Goal: Task Accomplishment & Management: Manage account settings

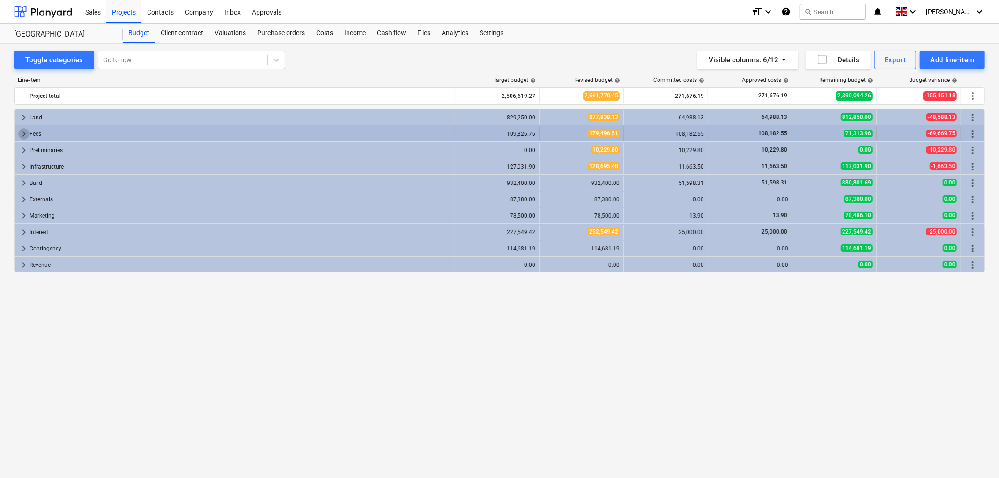
click at [26, 134] on span "keyboard_arrow_right" at bounding box center [23, 133] width 11 height 11
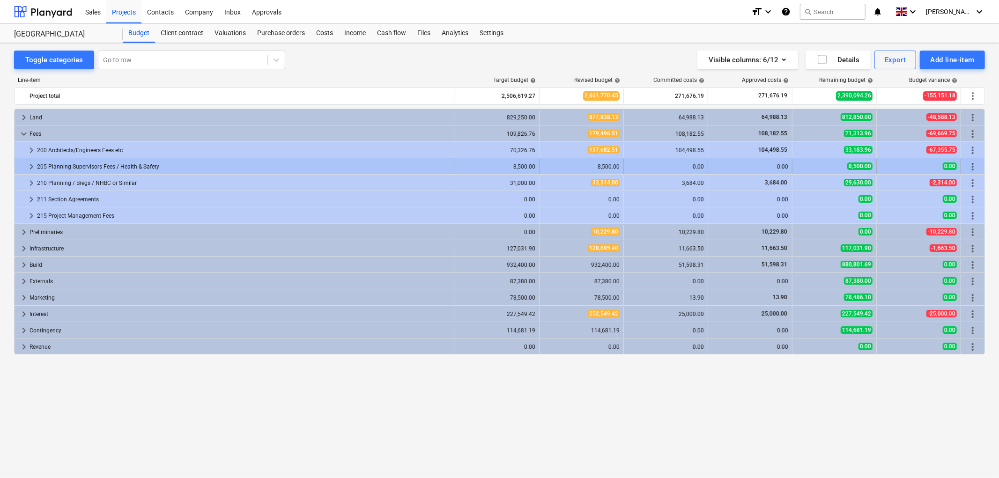
click at [32, 164] on span "keyboard_arrow_right" at bounding box center [31, 166] width 11 height 11
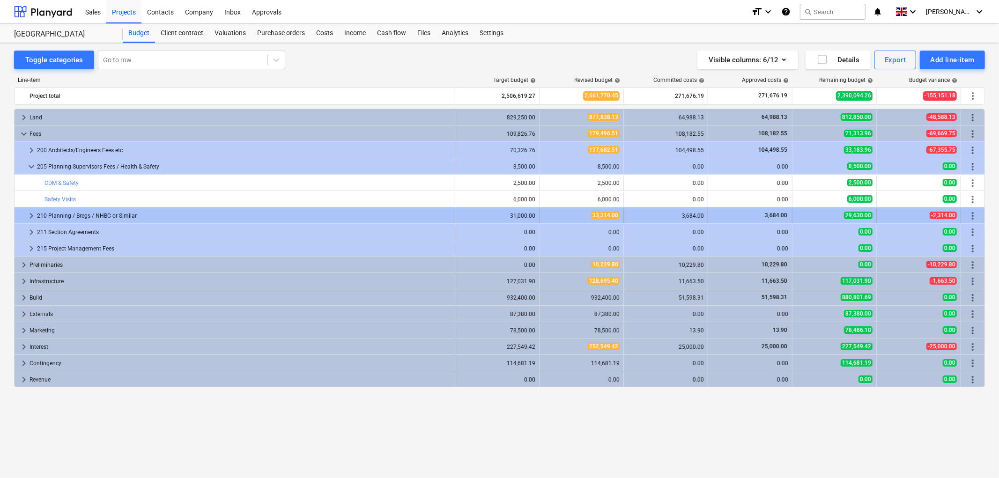
click at [34, 215] on span "keyboard_arrow_right" at bounding box center [31, 215] width 11 height 11
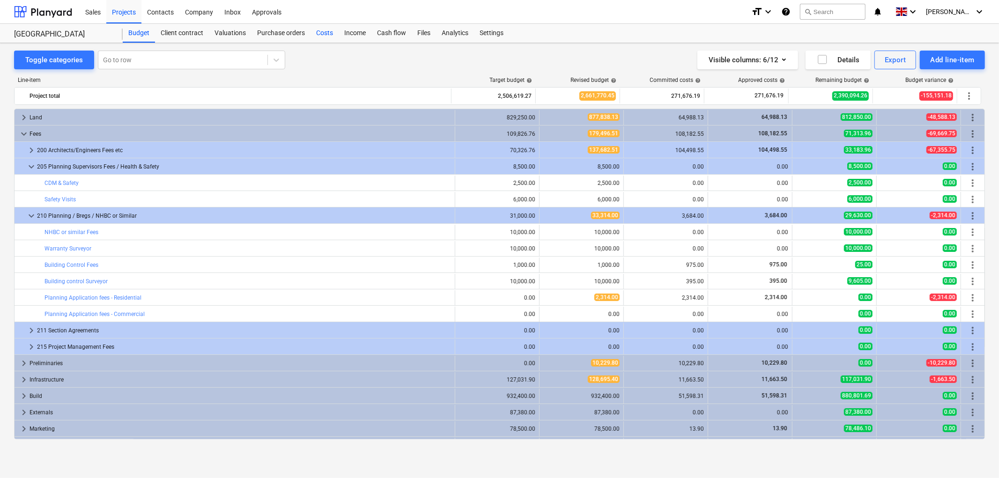
click at [331, 34] on div "Costs" at bounding box center [325, 33] width 28 height 19
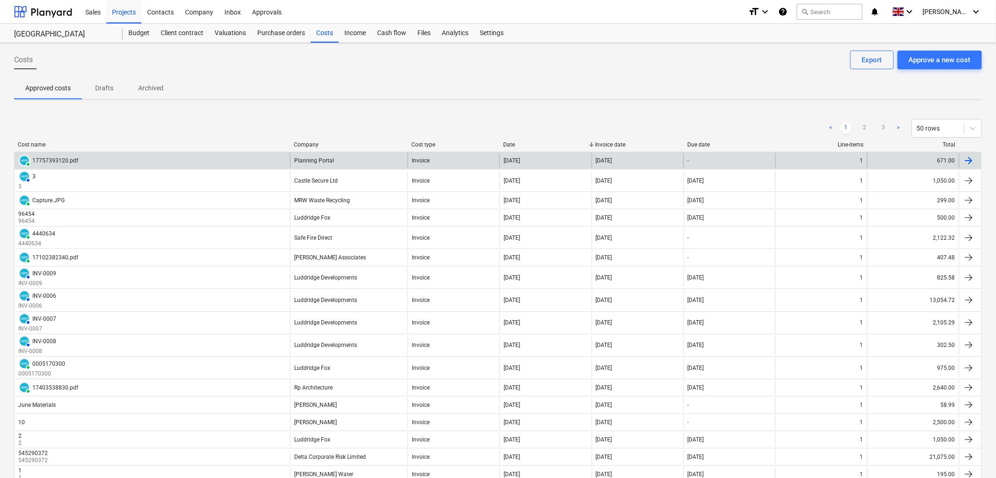
click at [652, 157] on div "[DATE]" at bounding box center [638, 160] width 92 height 15
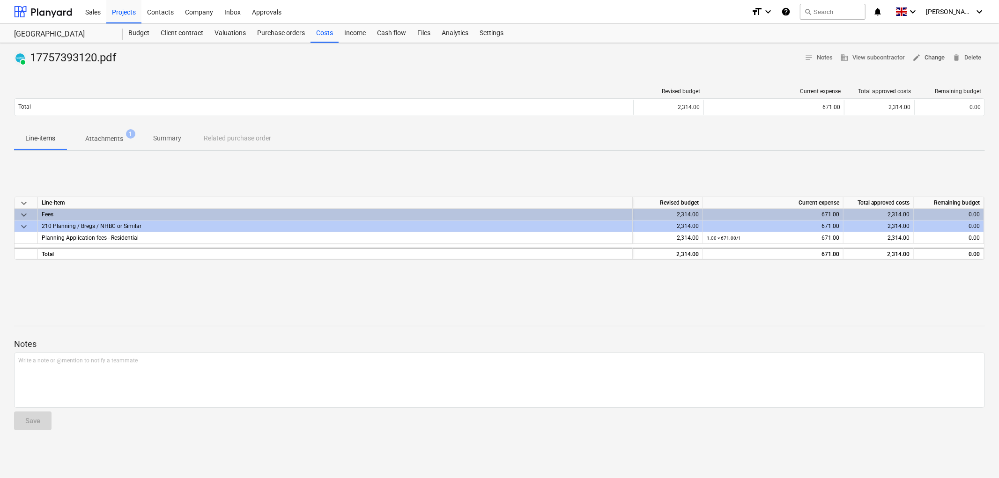
click at [929, 63] on span "edit Change" at bounding box center [928, 57] width 32 height 11
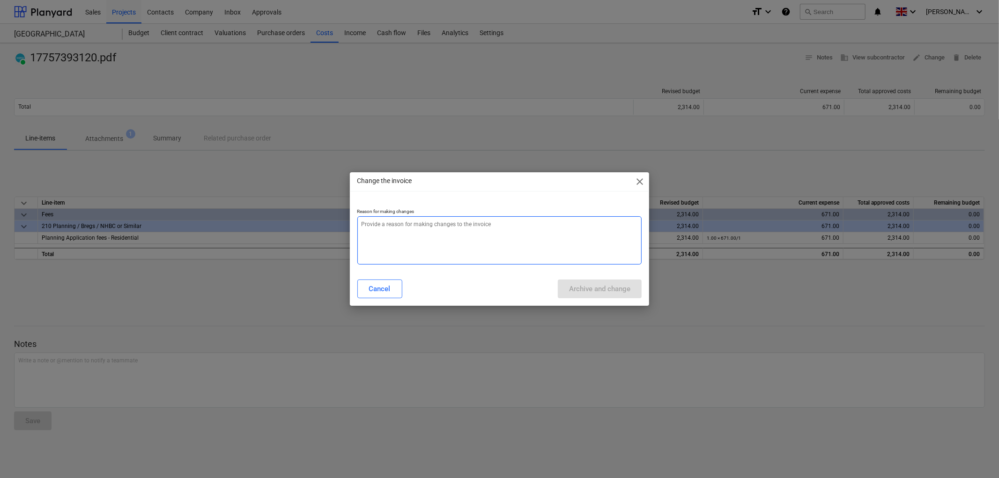
click at [543, 235] on textarea at bounding box center [499, 240] width 285 height 48
type textarea "x"
type textarea "."
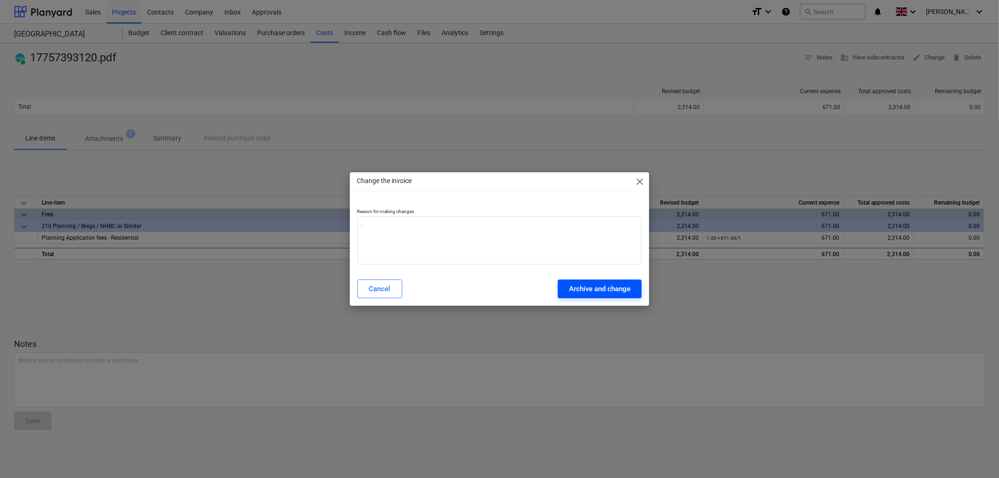
click at [600, 289] on div "Archive and change" at bounding box center [599, 289] width 61 height 12
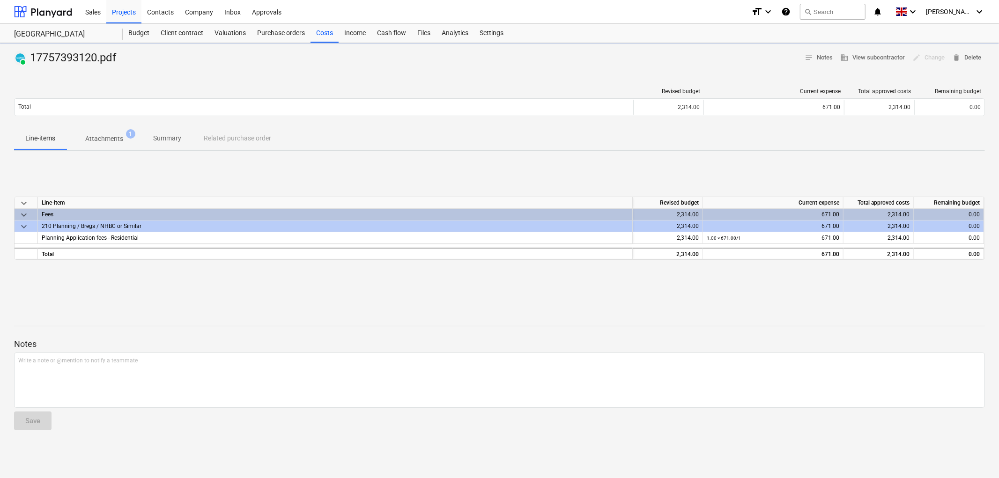
type textarea "x"
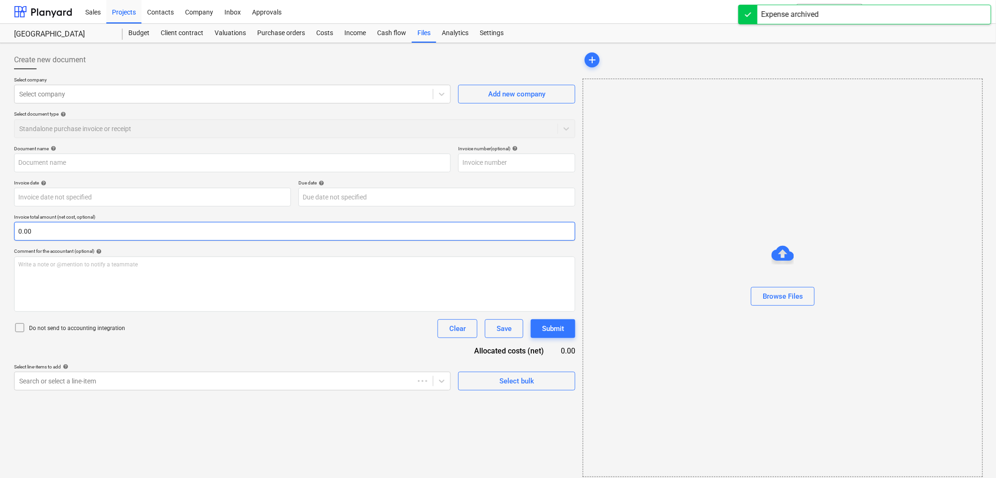
type input "17757393120.pdf"
type input "[DATE]"
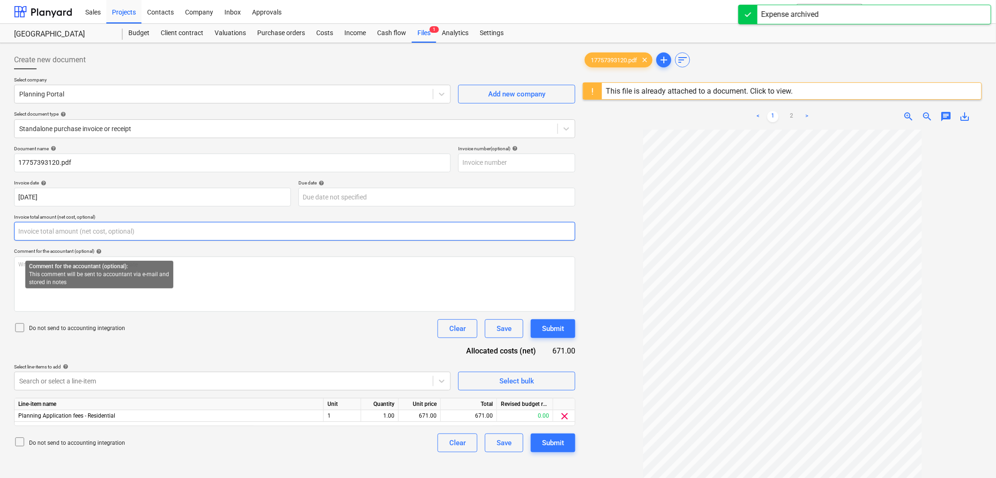
click at [97, 230] on input "text" at bounding box center [294, 231] width 561 height 19
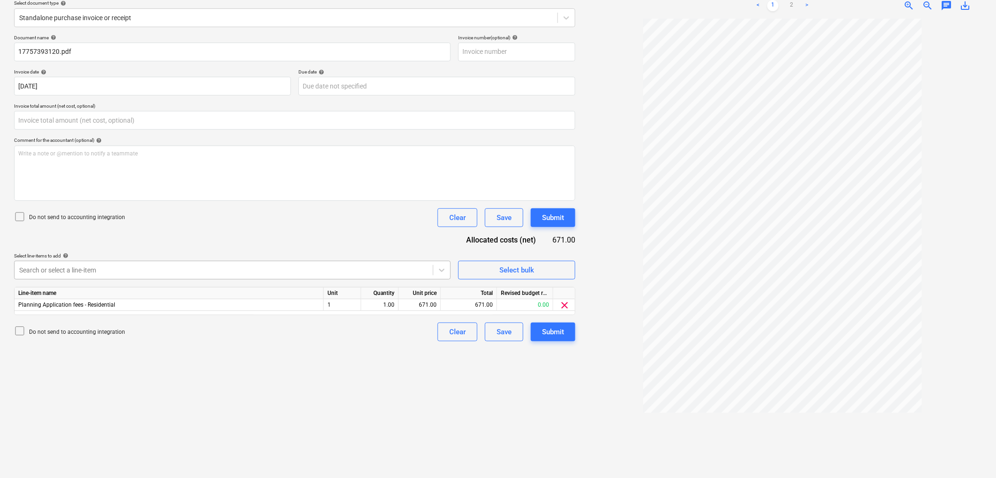
type input "0.00"
click at [84, 128] on input "0.00" at bounding box center [294, 120] width 561 height 19
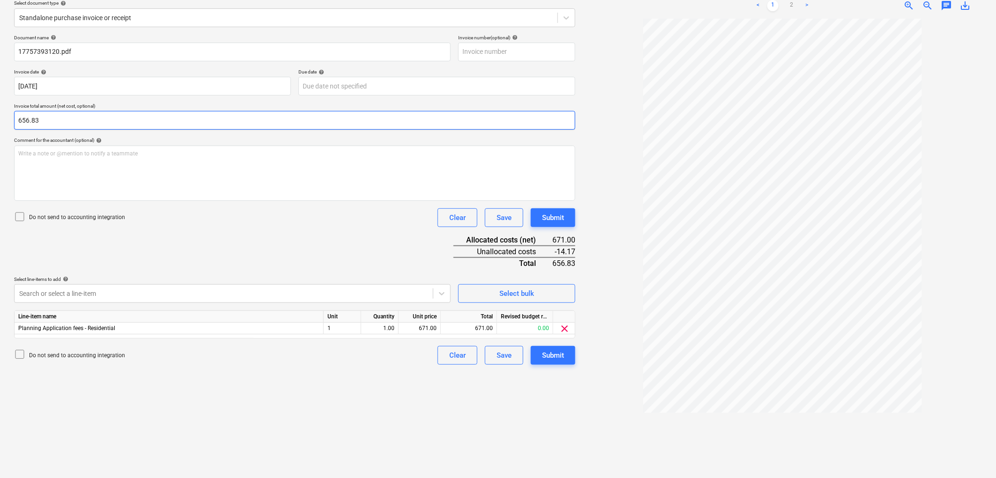
type input "656.83"
click at [380, 356] on div "Do not send to accounting integration Clear Save Submit" at bounding box center [294, 355] width 561 height 19
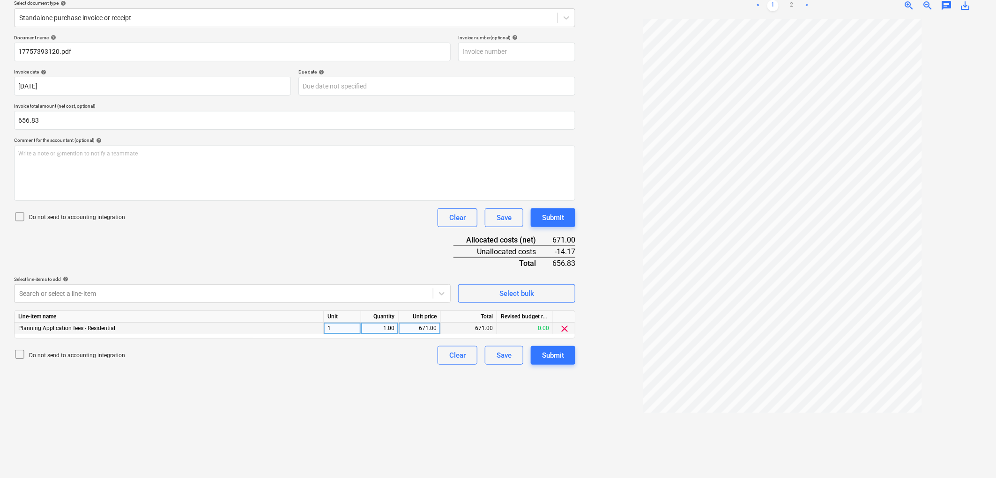
click at [422, 324] on div "671.00" at bounding box center [419, 329] width 34 height 12
type input "656.83"
click at [404, 240] on div "Document name help 17757393120.pdf Invoice number (optional) help Invoice date …" at bounding box center [294, 200] width 561 height 330
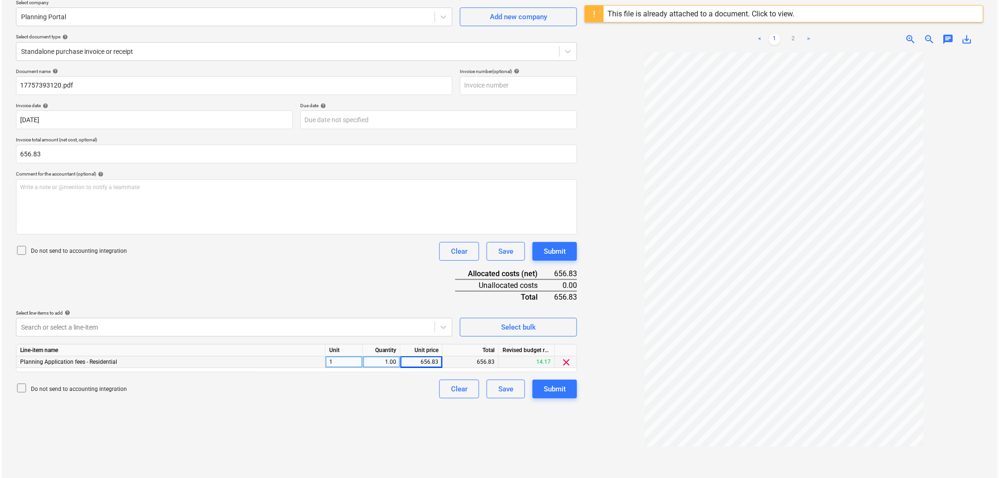
scroll to position [59, 0]
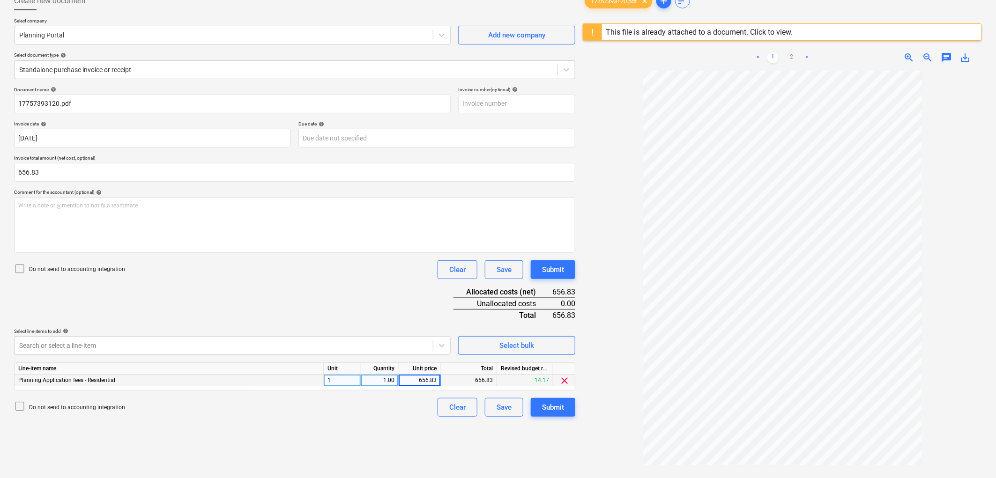
click at [32, 266] on p "Do not send to accounting integration" at bounding box center [77, 270] width 96 height 8
click at [549, 409] on div "Submit" at bounding box center [553, 407] width 22 height 12
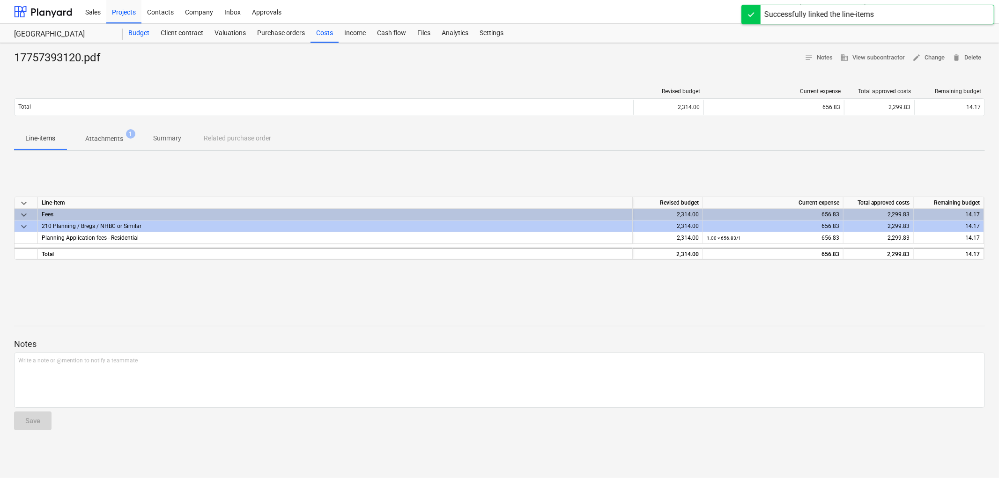
click at [141, 32] on div "Budget" at bounding box center [139, 33] width 32 height 19
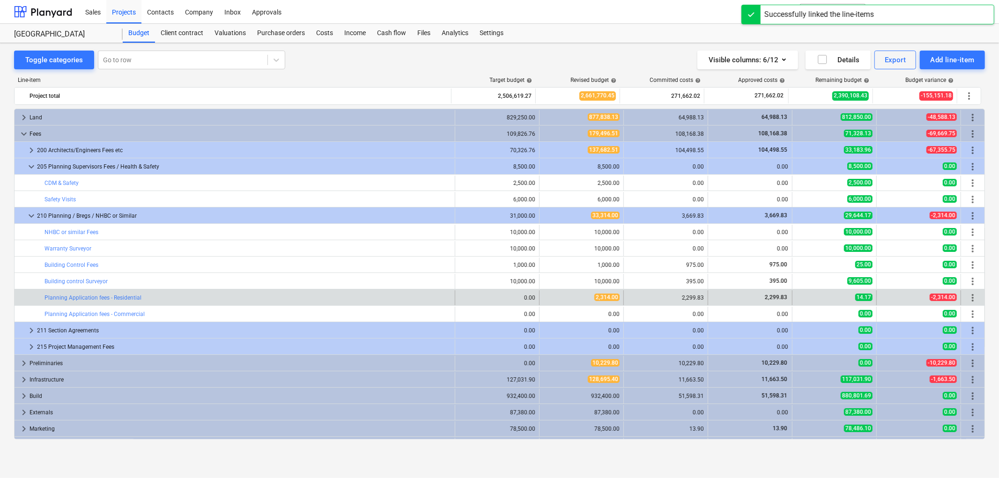
click at [540, 297] on div "edit 2,314.00" at bounding box center [582, 297] width 84 height 15
click at [545, 298] on span "edit" at bounding box center [548, 297] width 7 height 7
type textarea "x"
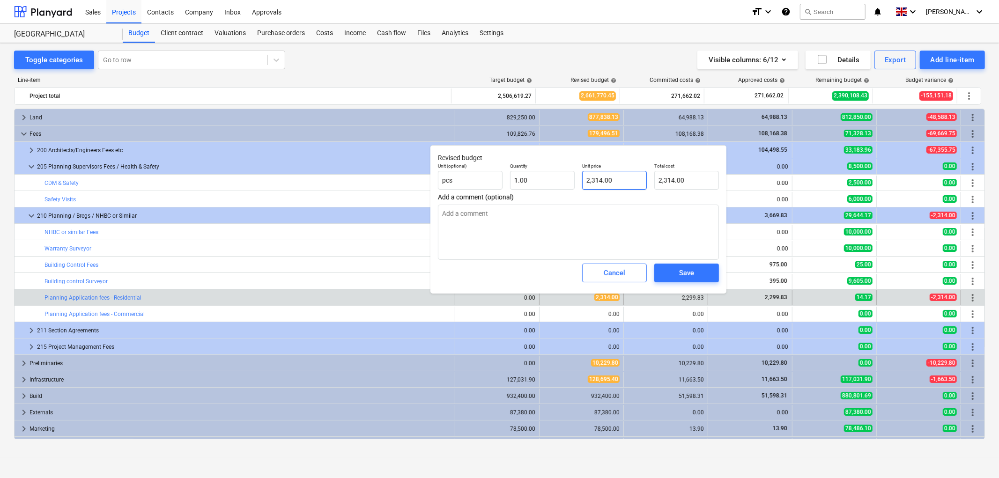
type input "2314"
click at [587, 181] on input "2314" at bounding box center [614, 180] width 65 height 19
type textarea "x"
type input "2"
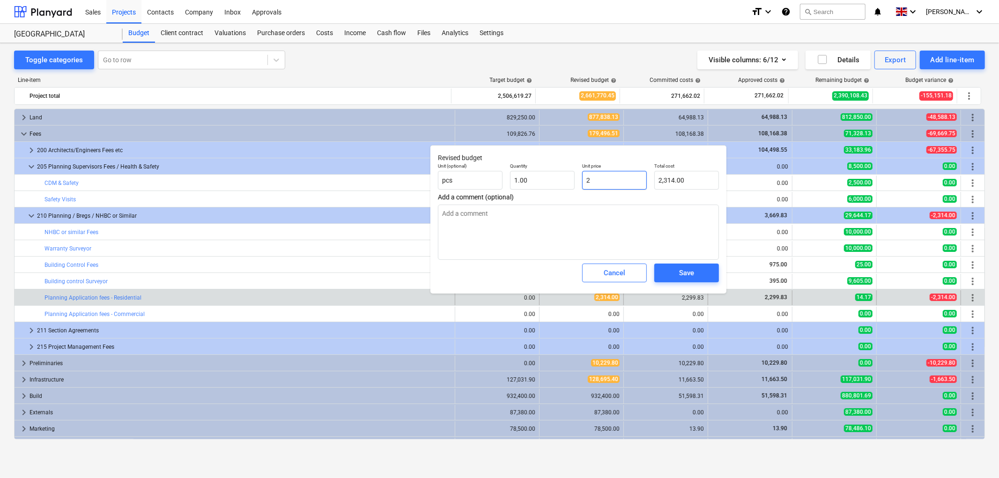
type input "2.00"
type textarea "x"
type input "22"
type input "22.00"
type textarea "x"
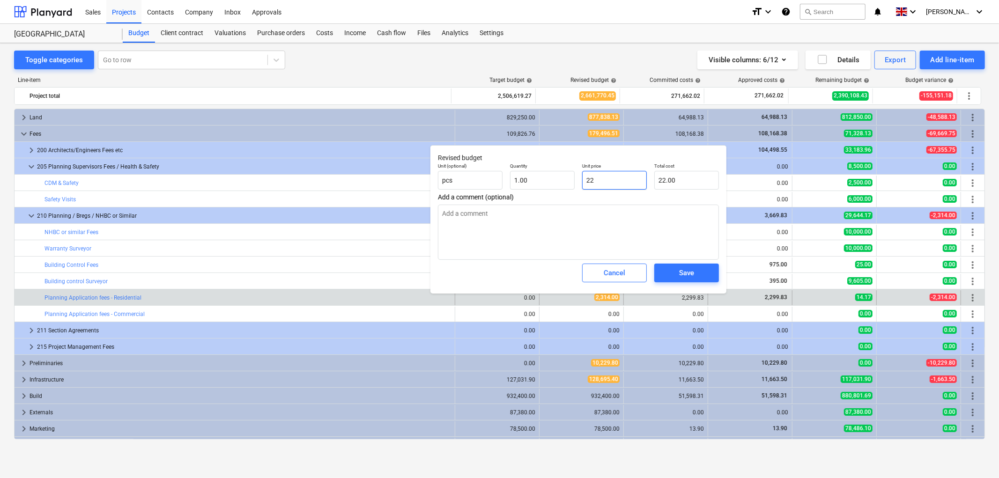
type input "229"
type input "229.00"
type textarea "x"
type input "2299"
type input "2,299.00"
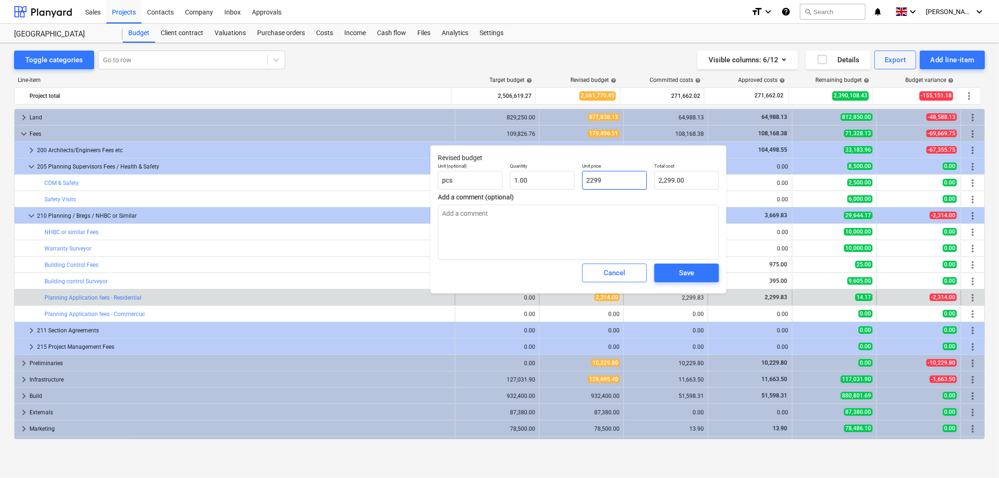
type textarea "x"
type input "2299."
type textarea "x"
type input "2299.8"
type input "2,299.80"
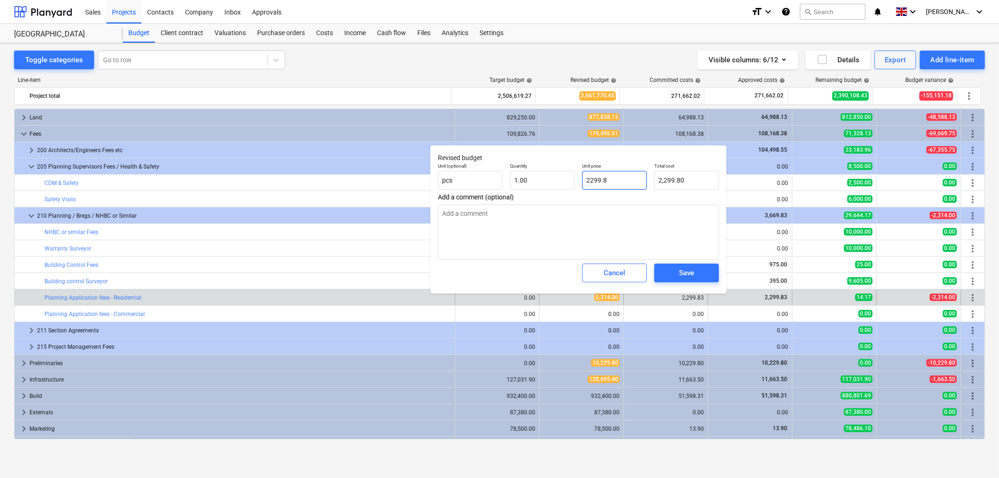
type textarea "x"
type input "2299.83"
type input "2,299.83"
type input "2299.83"
type textarea "x"
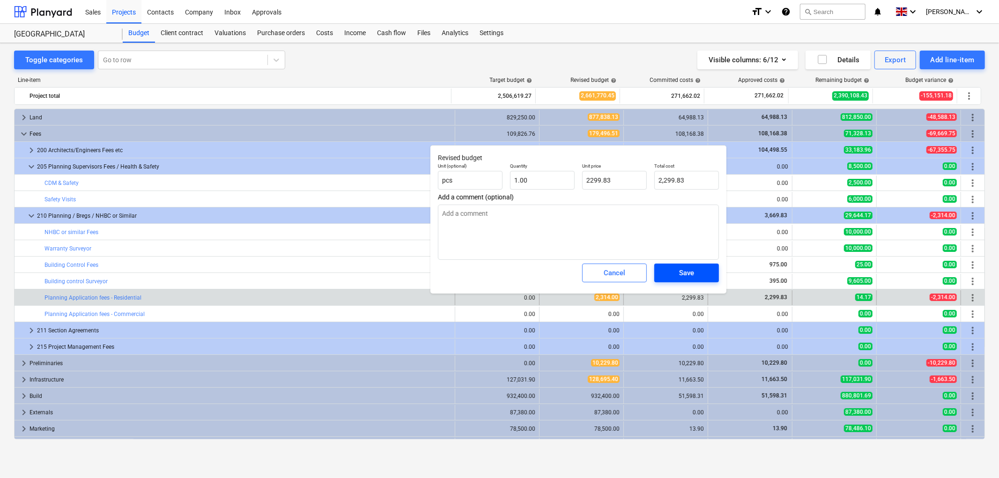
type input "2,299.83"
click at [681, 278] on div "Save" at bounding box center [686, 273] width 15 height 12
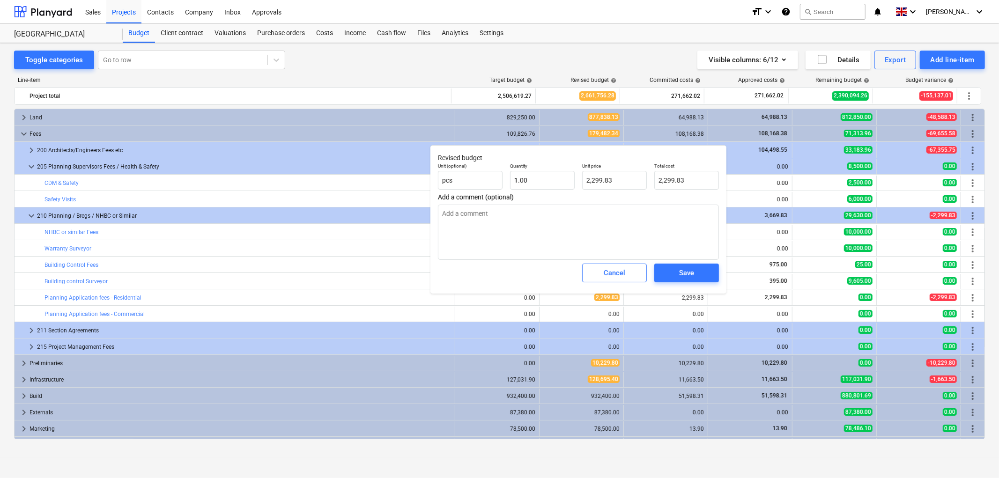
type textarea "x"
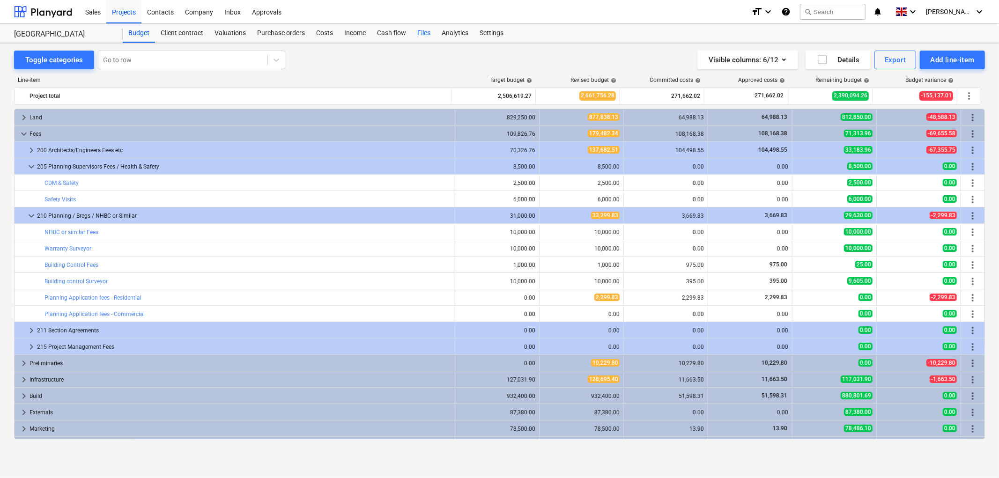
click at [429, 30] on div "Files" at bounding box center [424, 33] width 24 height 19
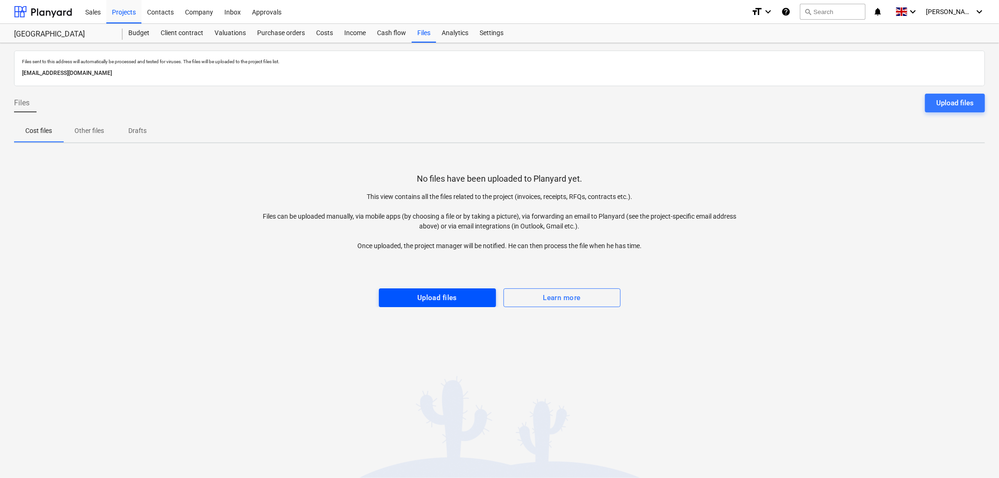
click at [389, 292] on span "Upload files" at bounding box center [437, 298] width 96 height 12
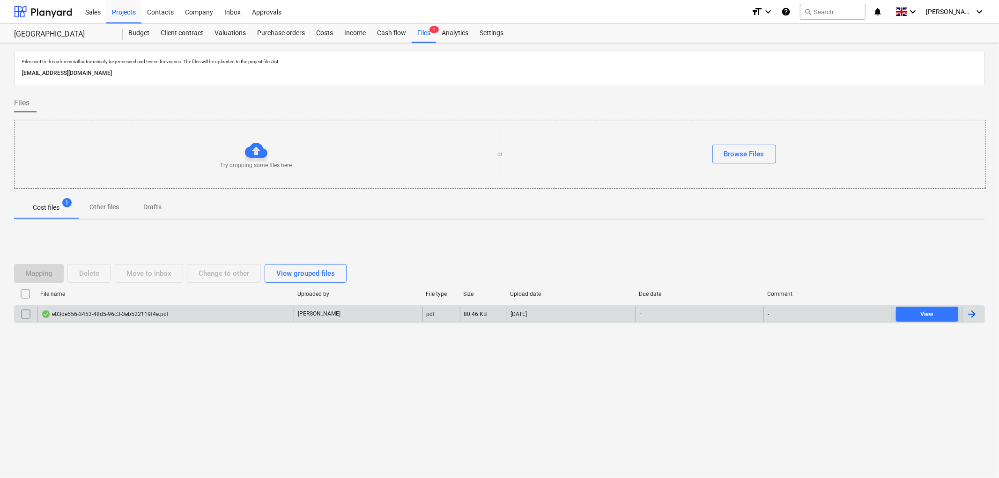
click at [111, 319] on div "e03de556-3453-48d5-96c3-3eb522119f4e.pdf" at bounding box center [165, 314] width 257 height 15
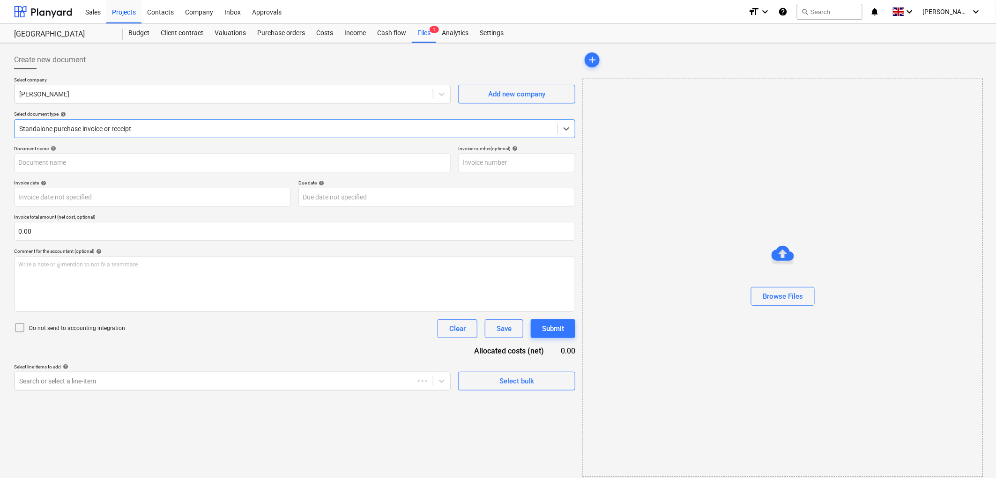
type input "10076017"
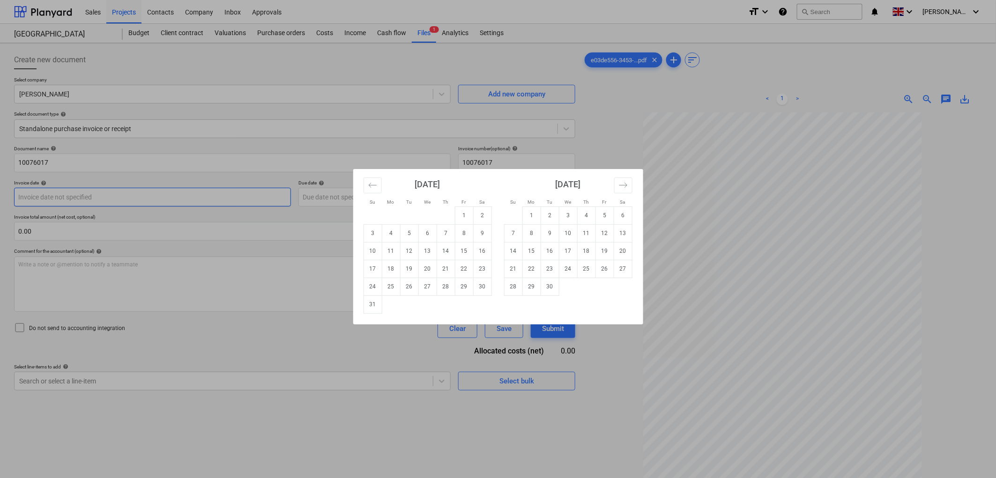
click at [76, 194] on body "Sales Projects Contacts Company Inbox Approvals format_size keyboard_arrow_down…" at bounding box center [498, 239] width 996 height 478
click at [383, 185] on div "[DATE]" at bounding box center [427, 187] width 128 height 37
click at [378, 185] on button "Move backward to switch to the previous month." at bounding box center [372, 186] width 18 height 16
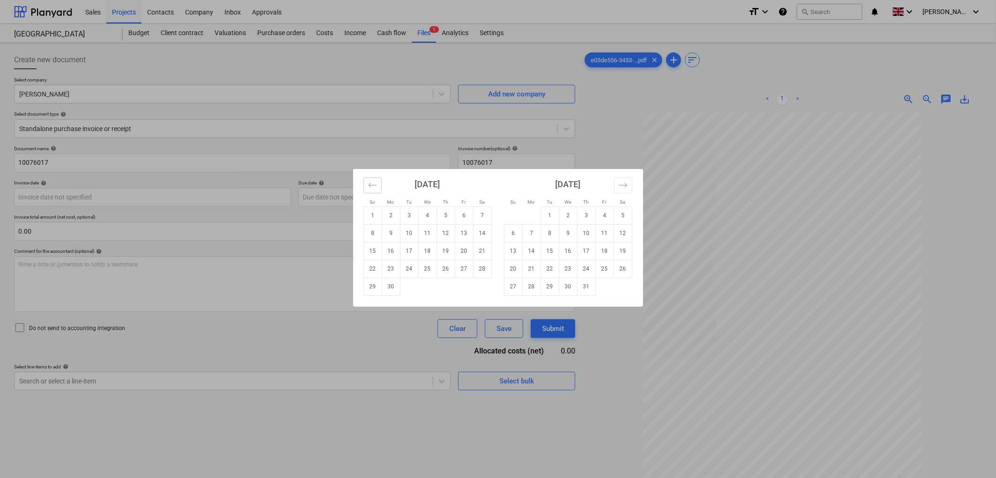
click at [365, 183] on button "Move backward to switch to the previous month." at bounding box center [372, 186] width 18 height 16
click at [366, 183] on button "Move backward to switch to the previous month." at bounding box center [372, 186] width 18 height 16
click at [444, 268] on td "24" at bounding box center [446, 269] width 18 height 18
type input "[DATE]"
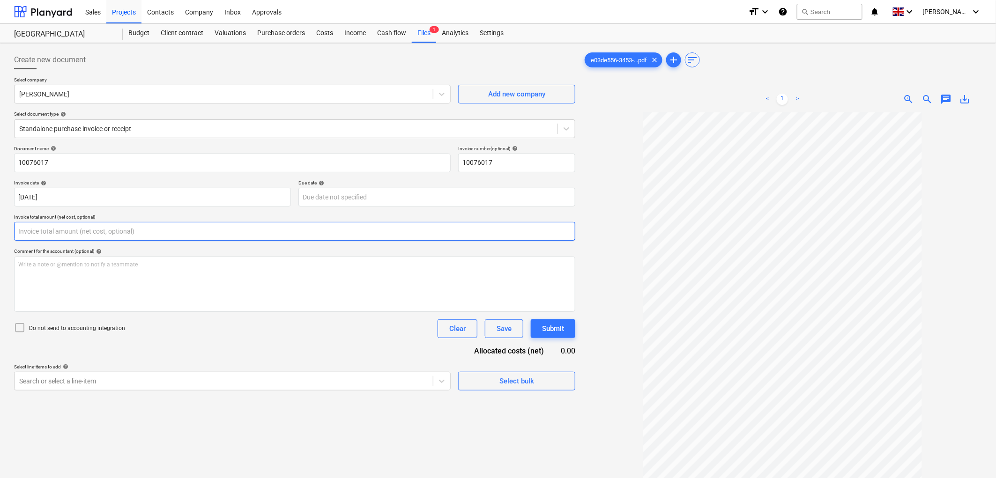
click at [191, 240] on input "text" at bounding box center [294, 231] width 561 height 19
click at [188, 242] on div "Document name help 10076017 Invoice number (optional) help 10076017 Invoice dat…" at bounding box center [294, 268] width 561 height 245
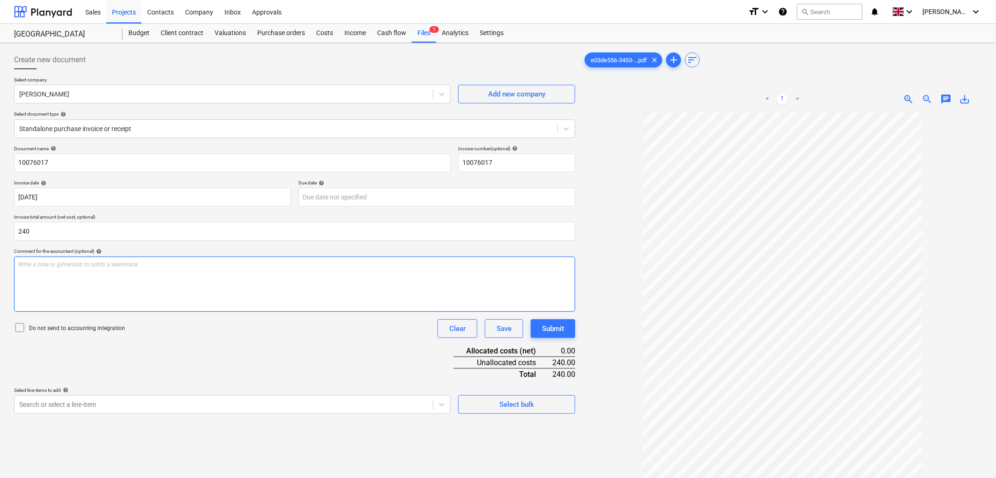
type input "240.00"
click at [908, 98] on span "zoom_in" at bounding box center [908, 99] width 11 height 11
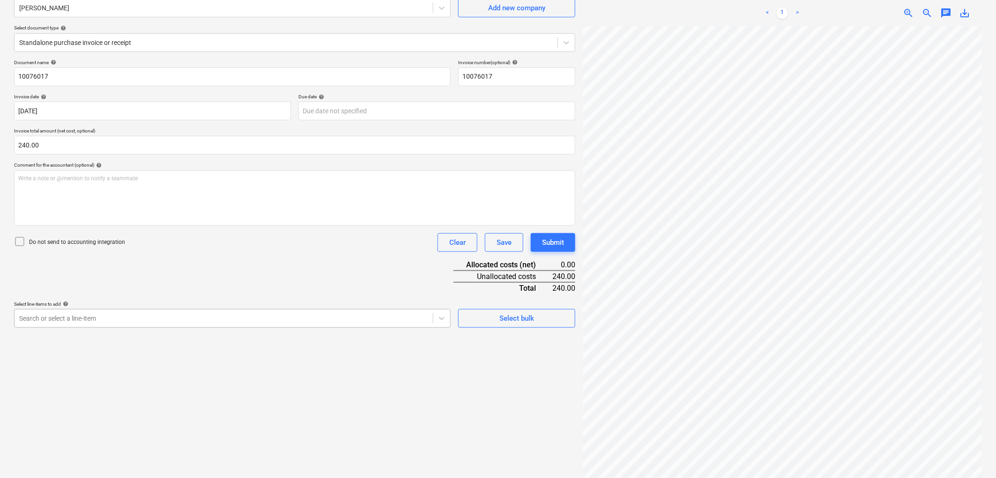
click at [46, 392] on body "Sales Projects Contacts Company Inbox Approvals format_size keyboard_arrow_down…" at bounding box center [498, 153] width 996 height 478
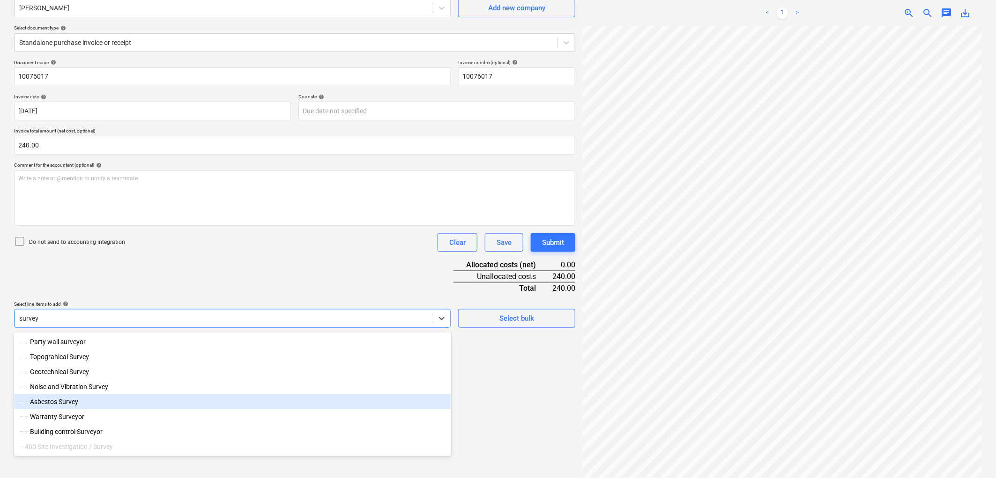
scroll to position [94, 0]
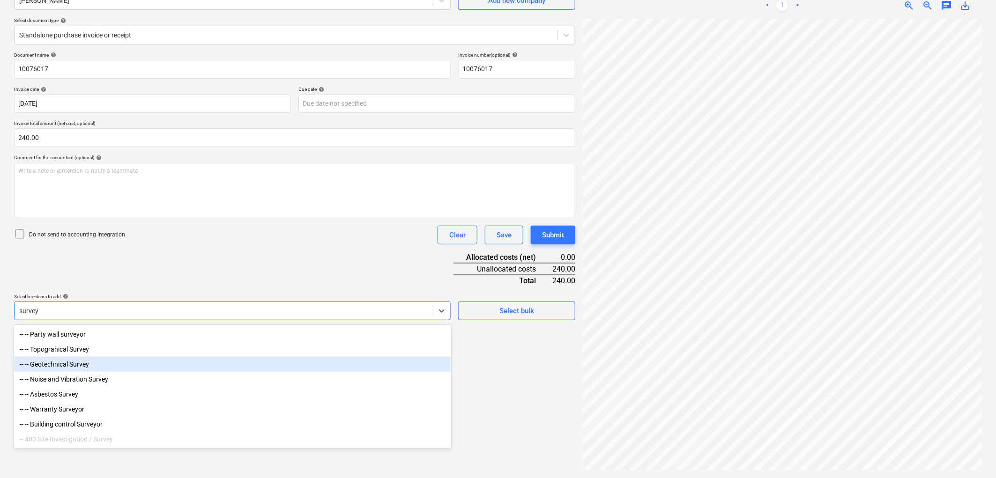
type input "survey"
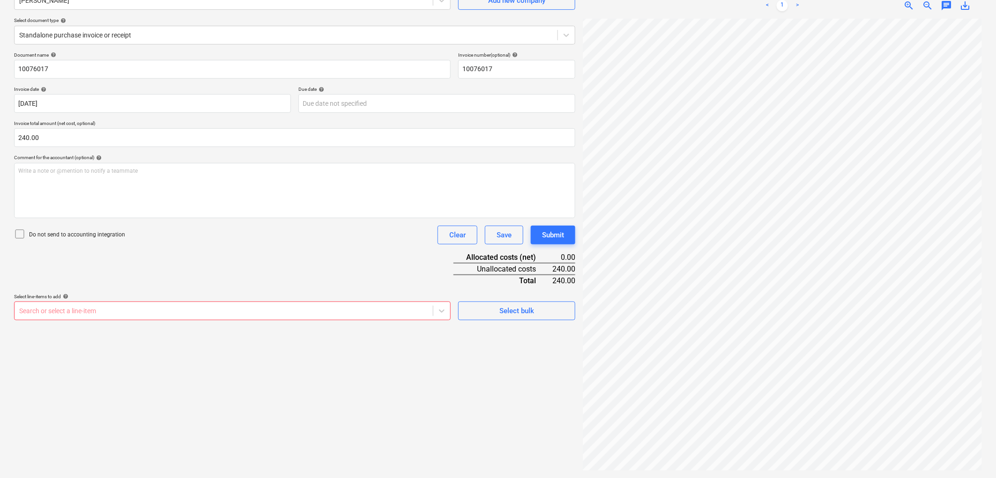
scroll to position [0, 0]
click at [109, 308] on div at bounding box center [223, 310] width 409 height 9
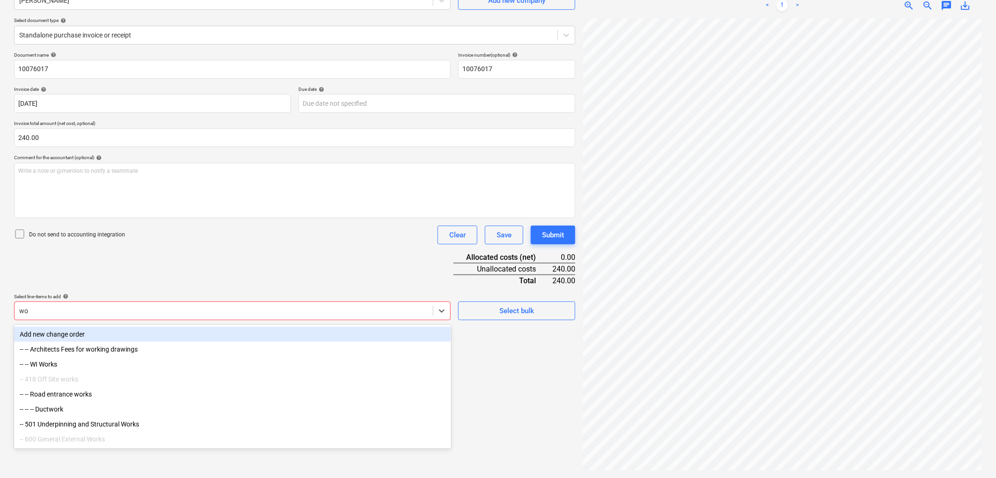
type input "w"
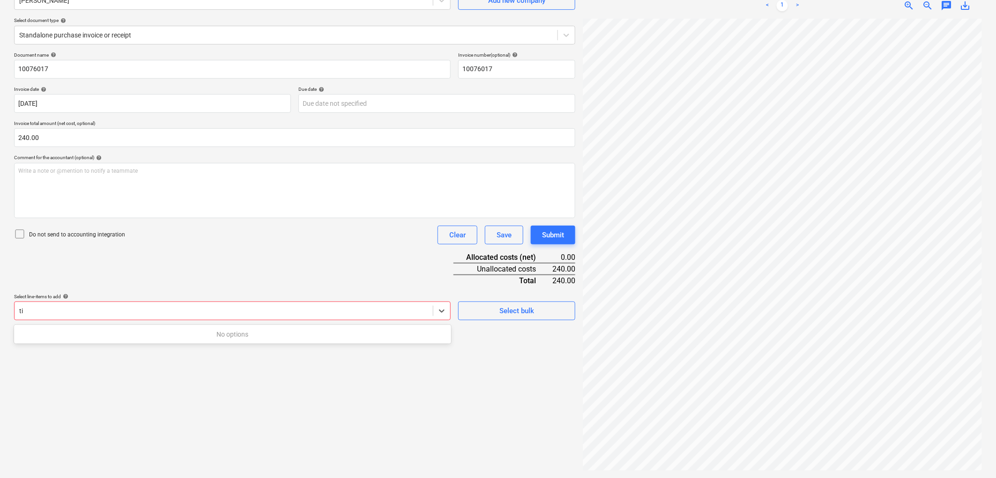
type input "t"
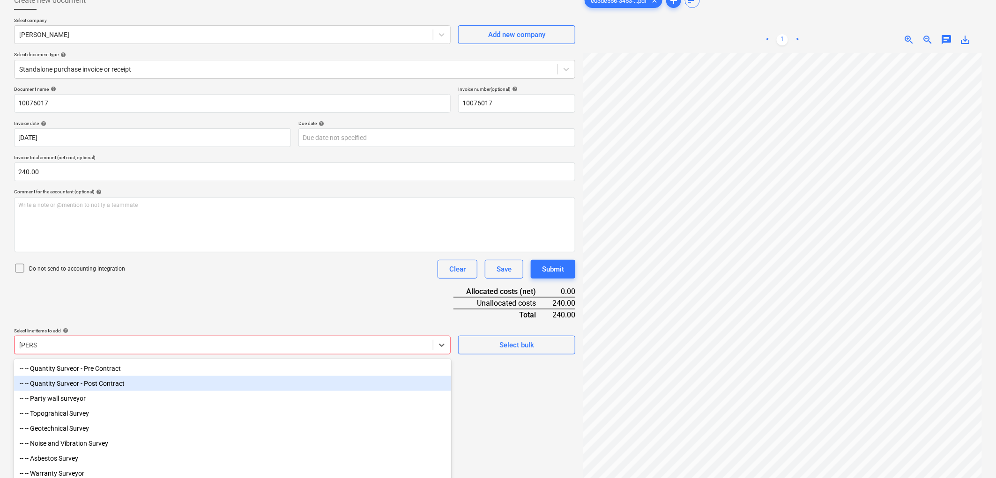
scroll to position [41, 0]
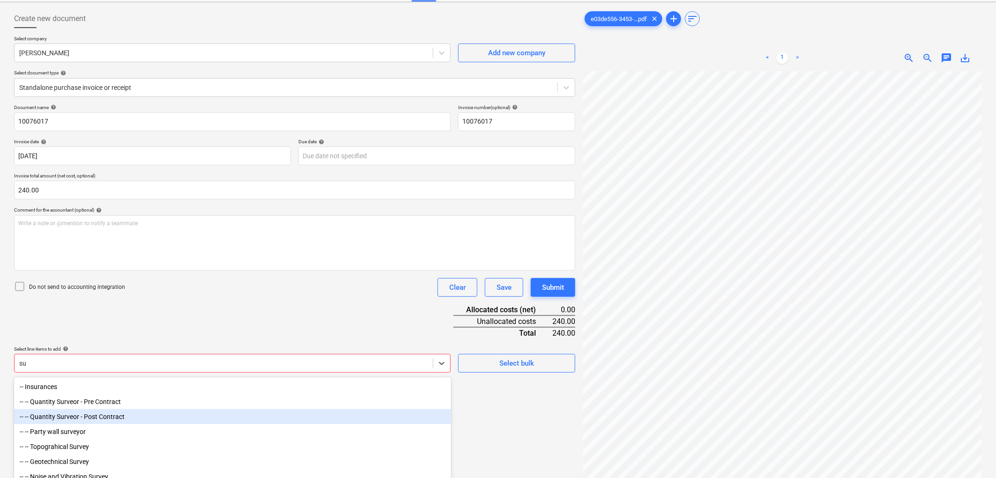
type input "s"
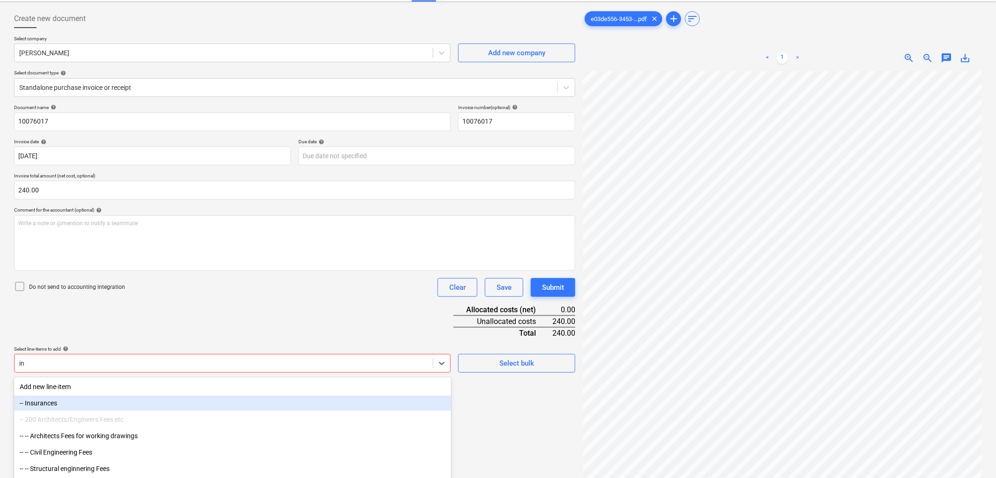
type input "i"
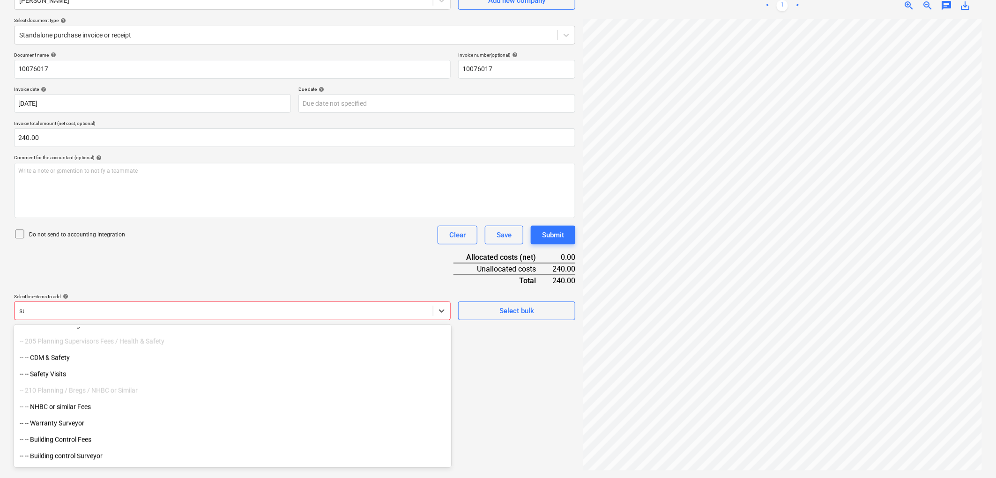
scroll to position [417, 0]
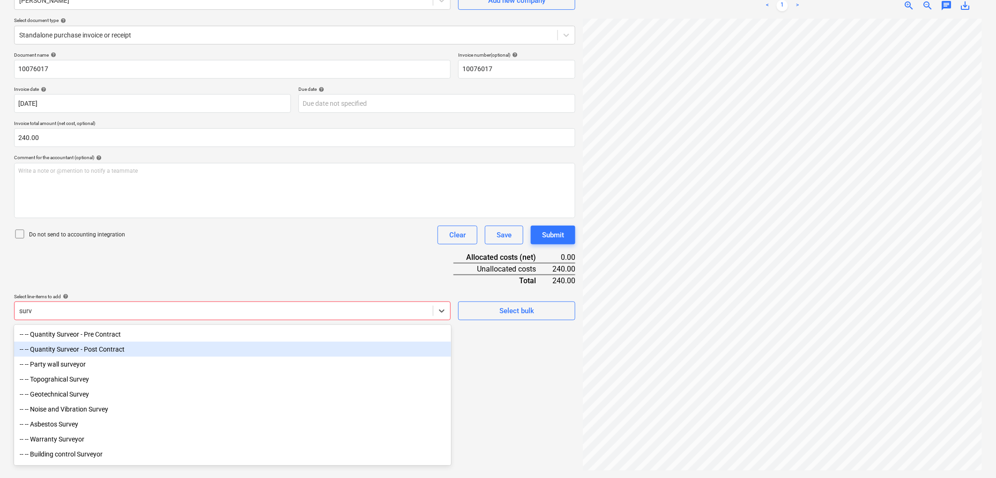
type input "surv"
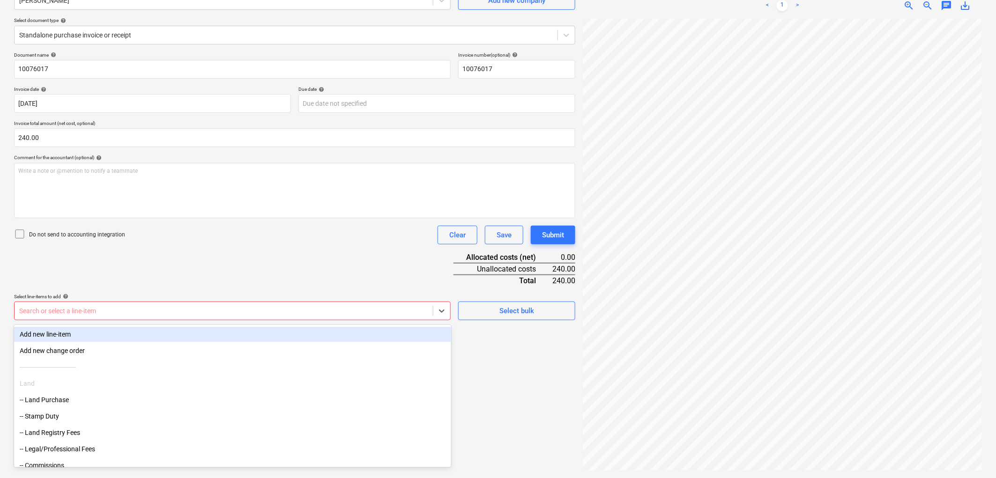
click at [132, 311] on div at bounding box center [223, 310] width 409 height 9
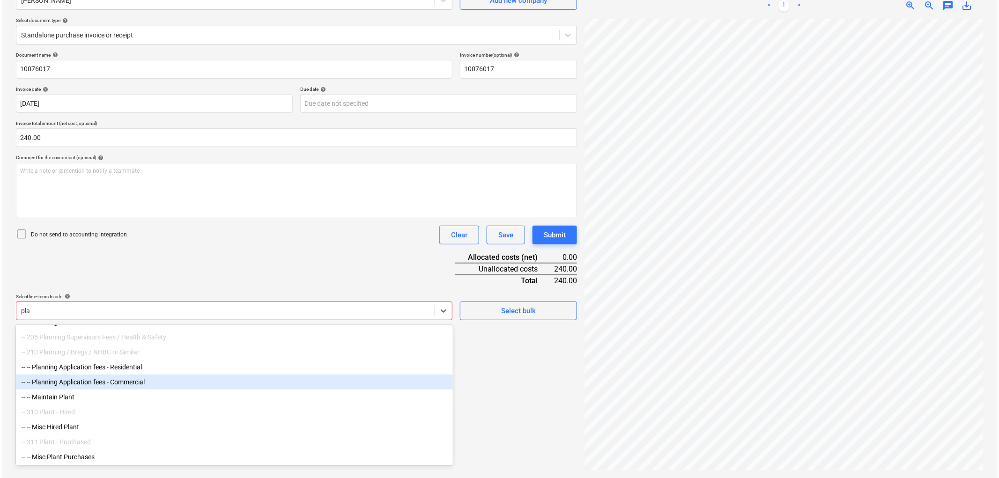
scroll to position [52, 0]
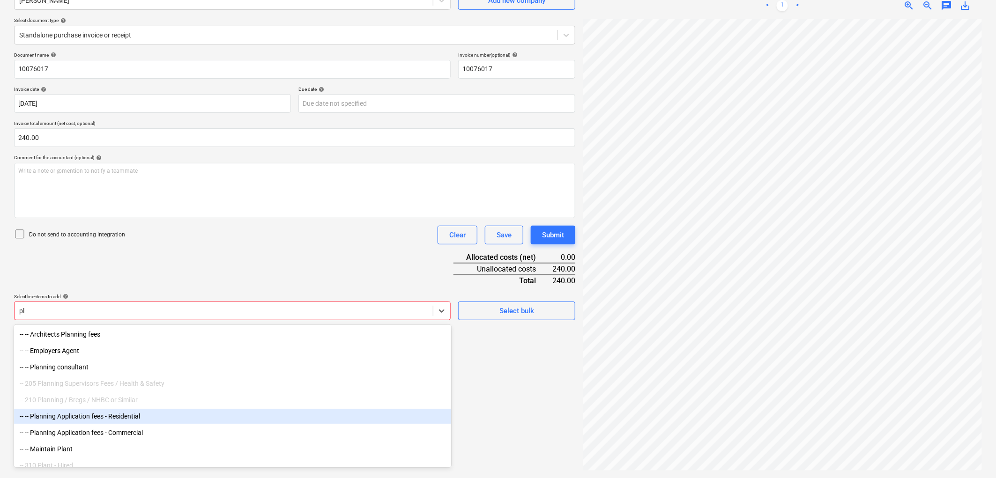
type input "p"
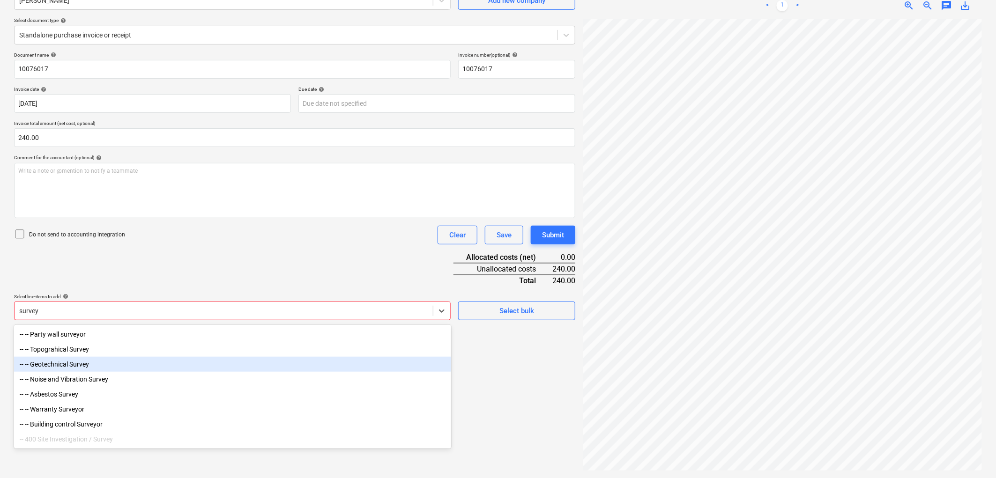
type input "survey"
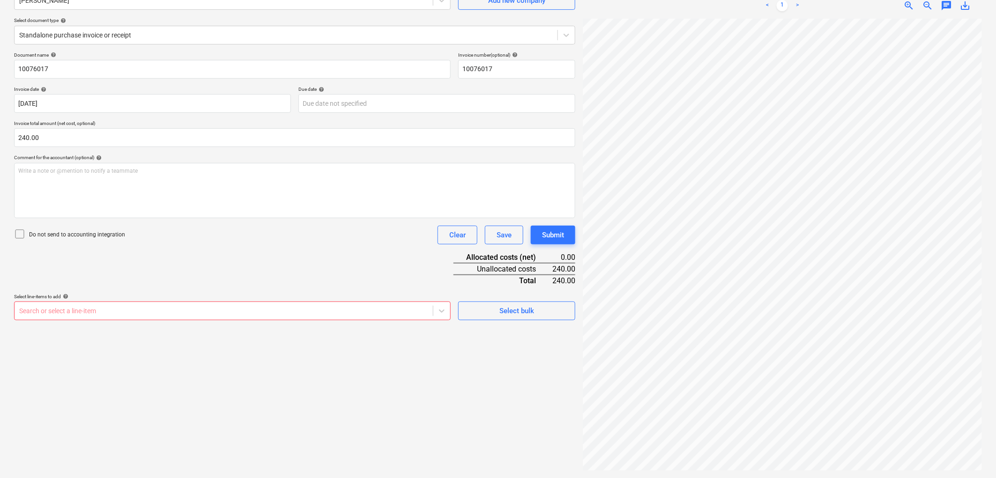
click at [94, 304] on div "Search or select a line-item" at bounding box center [232, 311] width 437 height 19
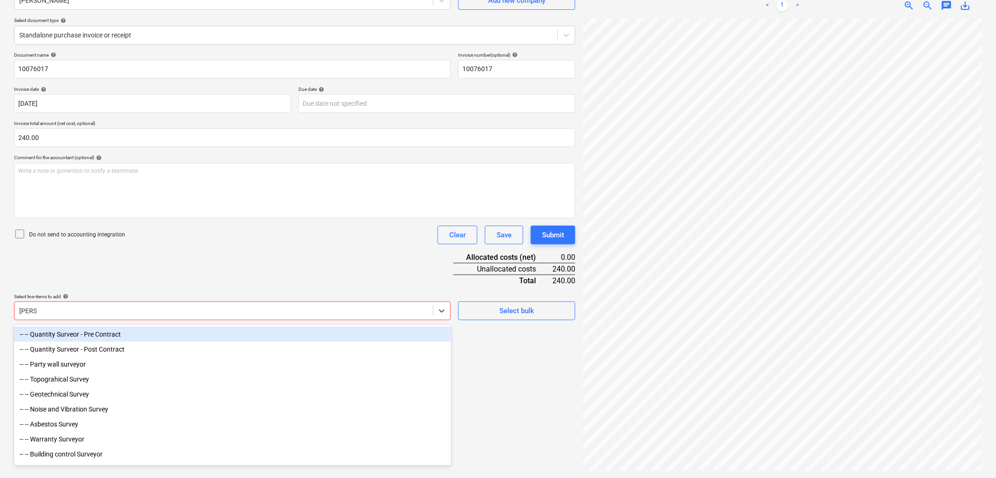
type input "survey"
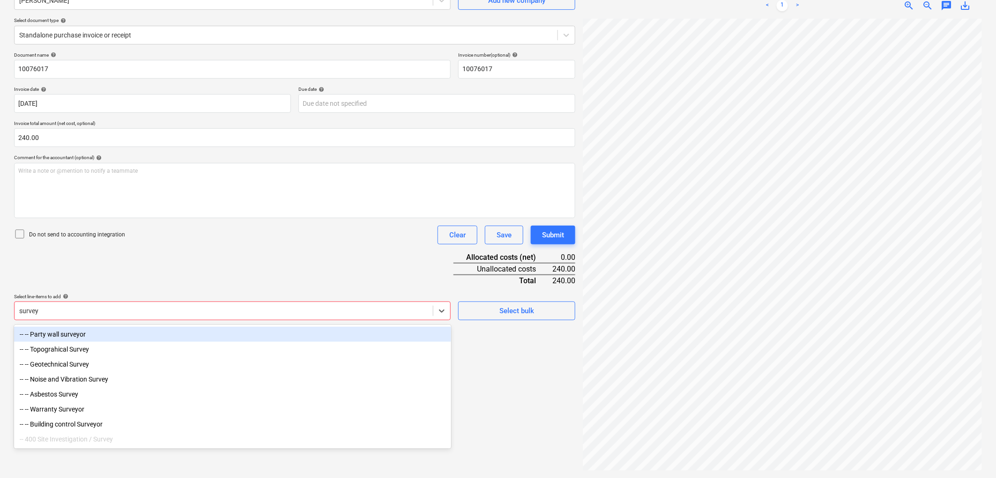
click at [57, 338] on div "-- -- Party wall surveyor" at bounding box center [232, 334] width 437 height 15
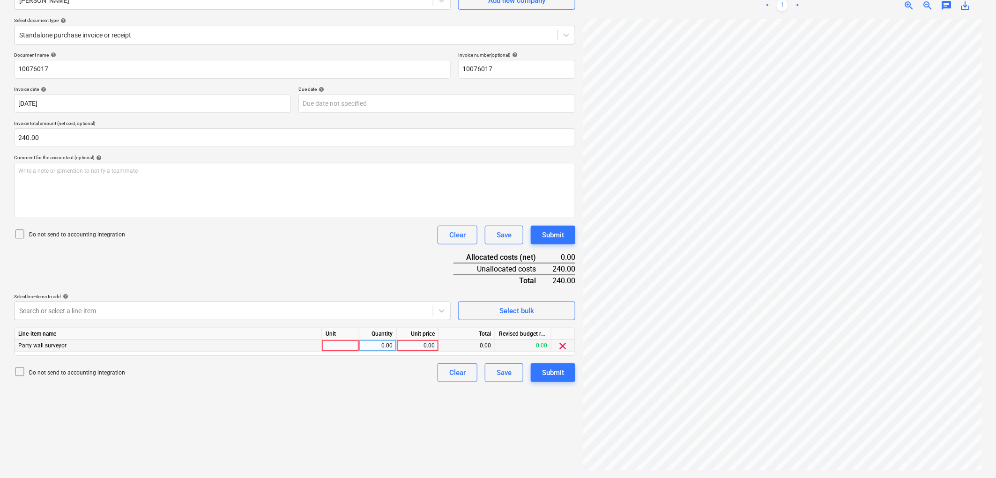
click at [338, 347] on div at bounding box center [340, 346] width 37 height 12
type input "1"
type input "240"
click at [555, 375] on div "Submit" at bounding box center [553, 373] width 22 height 12
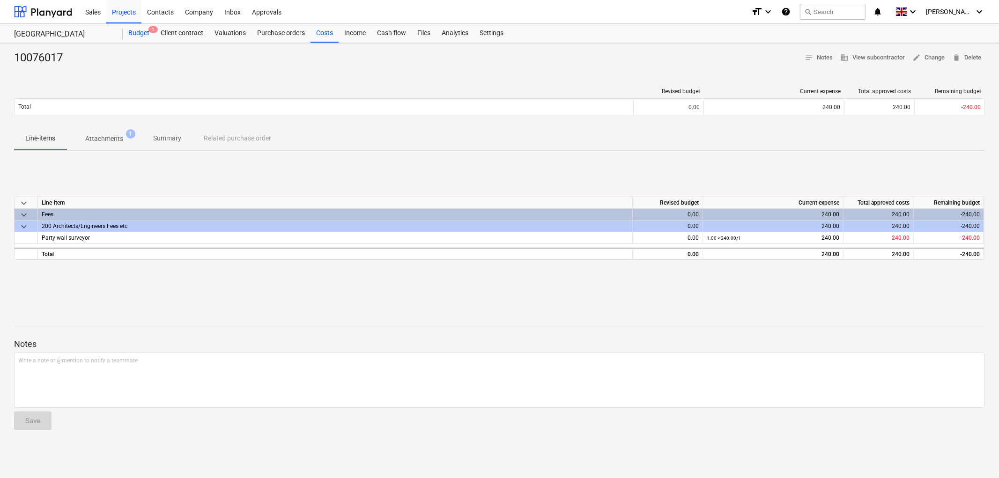
click at [144, 36] on div "Budget 1" at bounding box center [139, 33] width 32 height 19
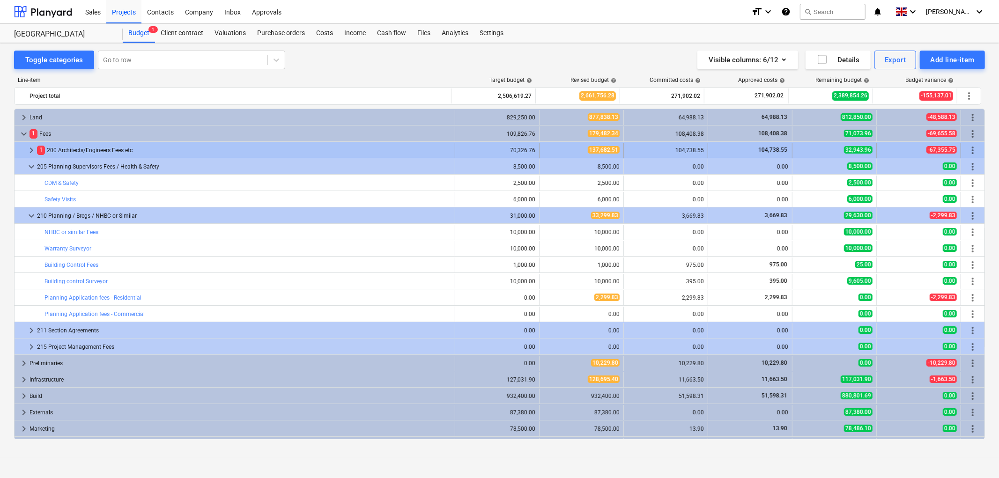
click at [30, 148] on span "keyboard_arrow_right" at bounding box center [31, 150] width 11 height 11
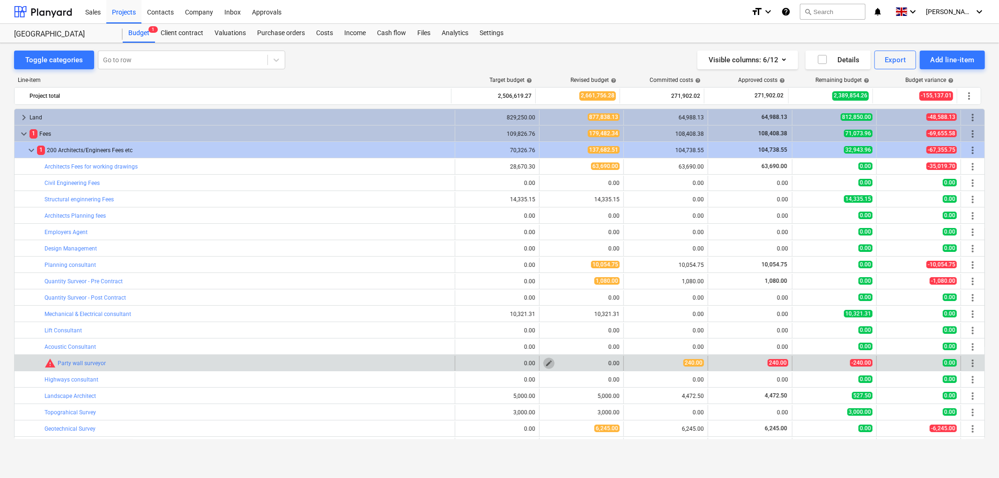
click at [548, 363] on span "edit" at bounding box center [548, 363] width 7 height 7
type textarea "x"
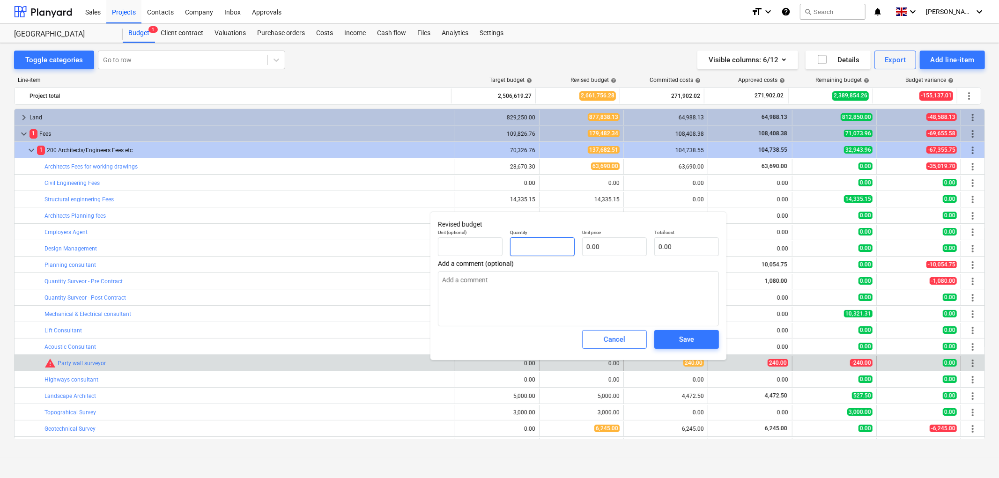
click at [549, 246] on input "text" at bounding box center [542, 246] width 65 height 19
type textarea "x"
type input "1"
type textarea "x"
type input "1.00"
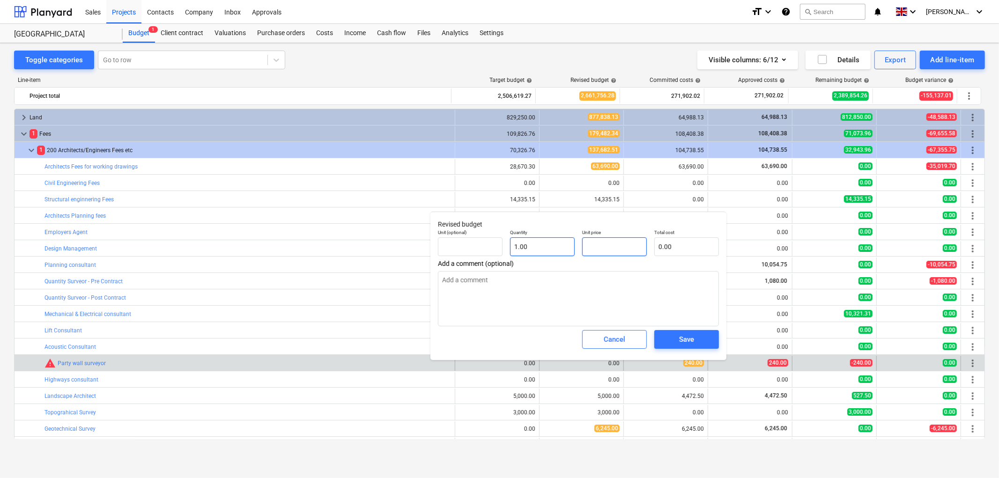
type textarea "x"
type input "2"
type input "2.00"
type textarea "x"
type input "24"
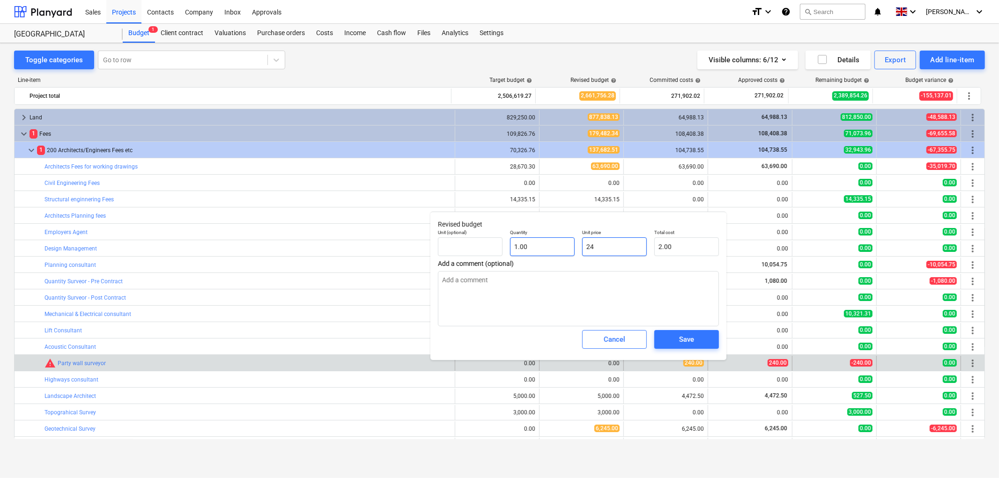
type input "24.00"
type textarea "x"
type input "240"
type input "240.00"
type input "240"
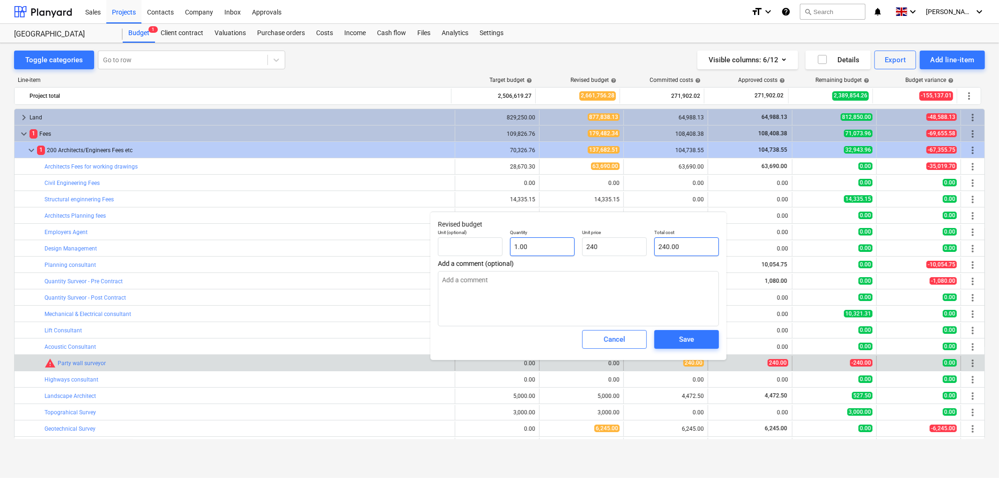
type textarea "x"
type input "240.00"
type input "240"
click at [703, 347] on button "Save" at bounding box center [686, 339] width 65 height 19
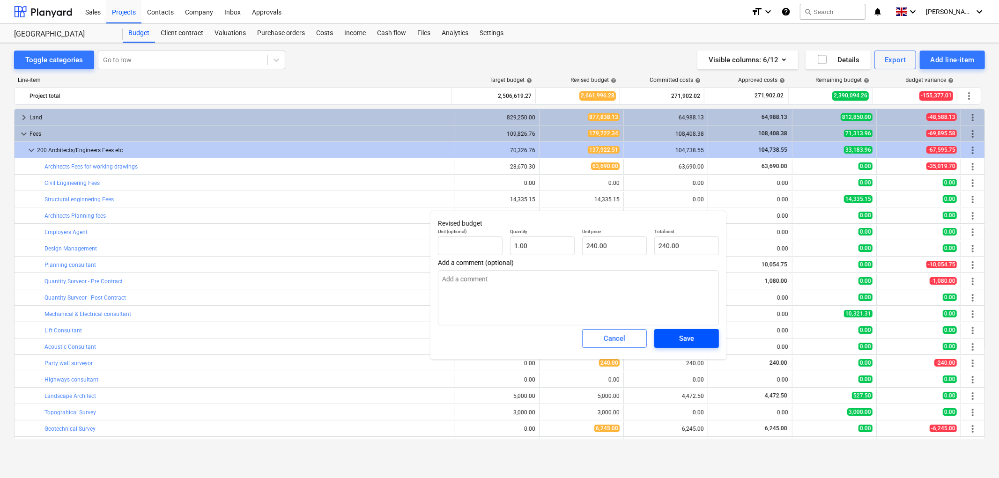
type textarea "x"
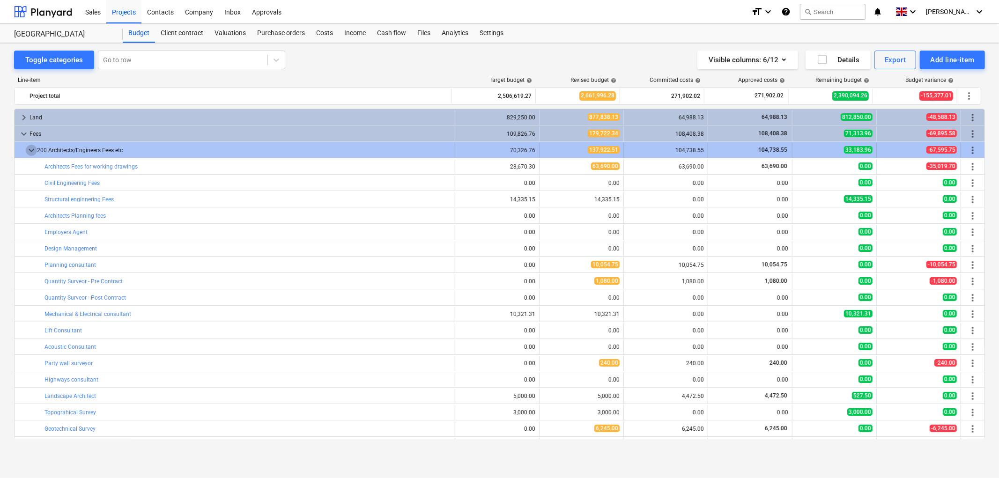
click at [35, 148] on span "keyboard_arrow_down" at bounding box center [31, 150] width 11 height 11
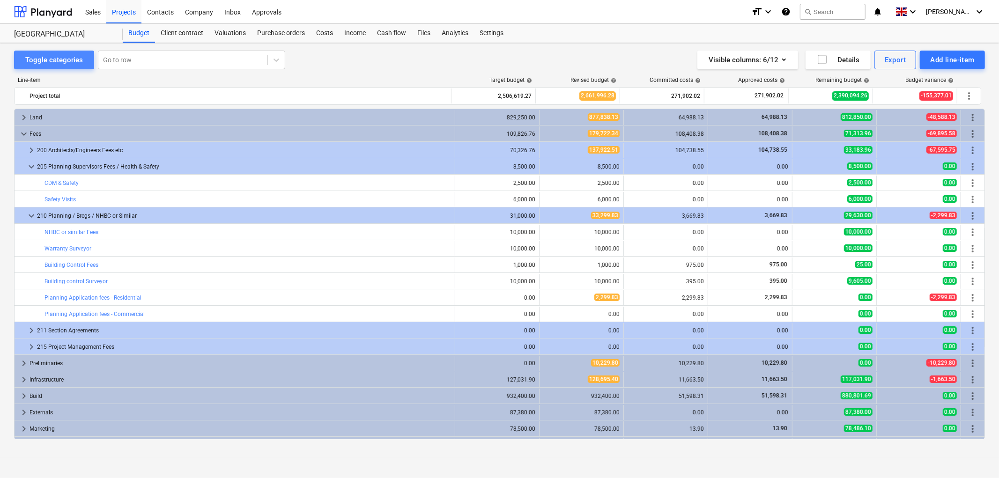
click at [64, 52] on button "Toggle categories" at bounding box center [54, 60] width 80 height 19
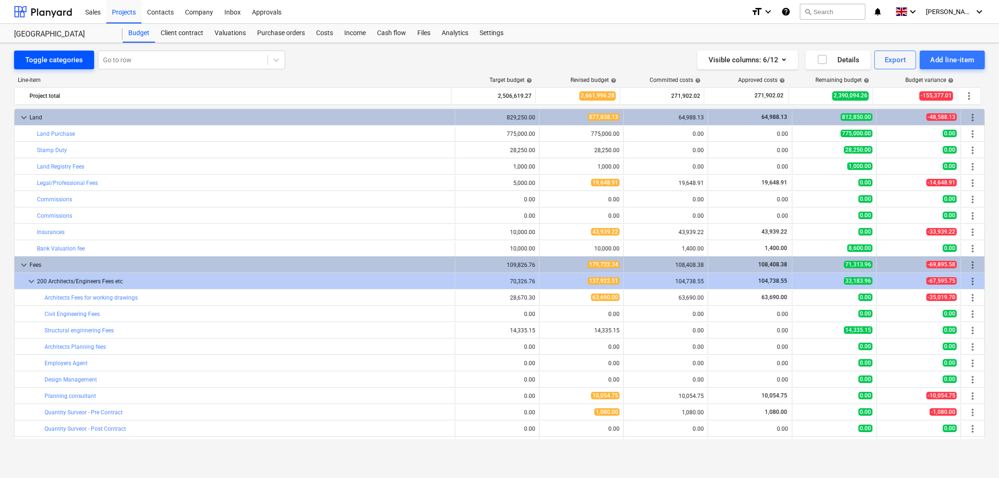
click at [60, 63] on div "Toggle categories" at bounding box center [54, 60] width 58 height 12
